Goal: Transaction & Acquisition: Subscribe to service/newsletter

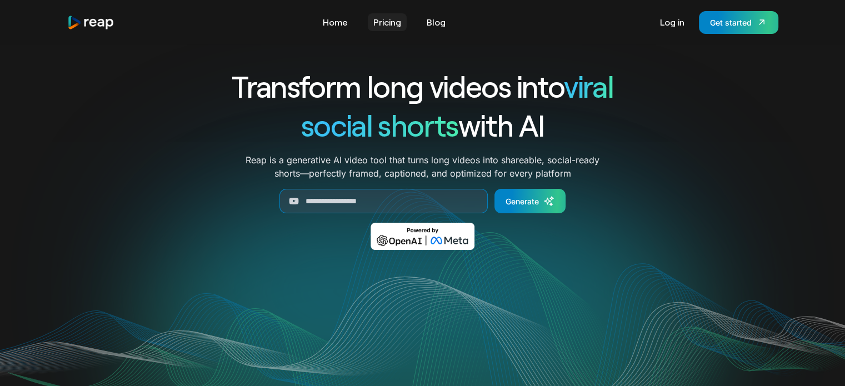
click at [392, 22] on link "Pricing" at bounding box center [387, 22] width 39 height 18
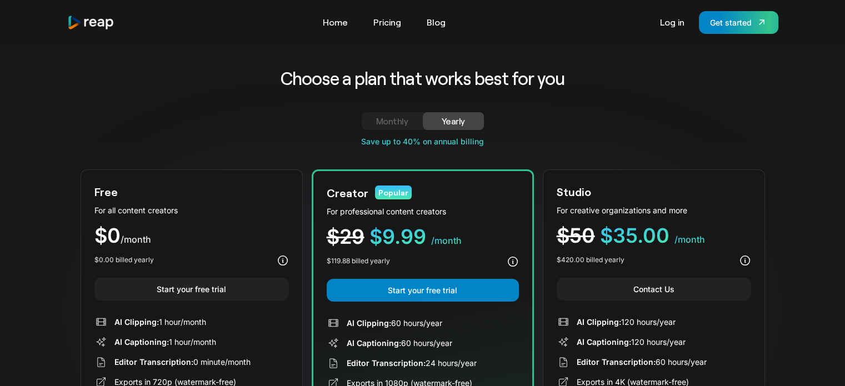
click at [386, 118] on div "Monthly" at bounding box center [392, 120] width 34 height 13
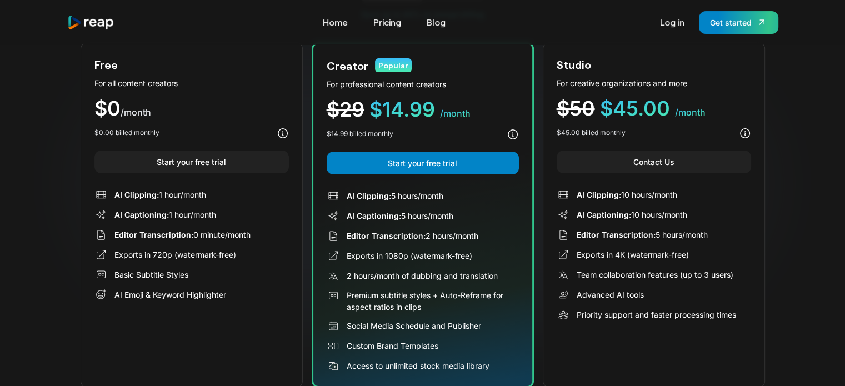
scroll to position [121, 0]
